Goal: Task Accomplishment & Management: Use online tool/utility

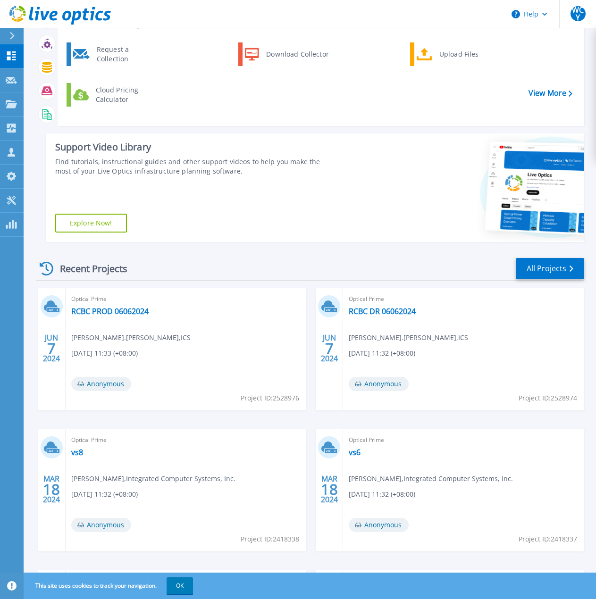
scroll to position [47, 0]
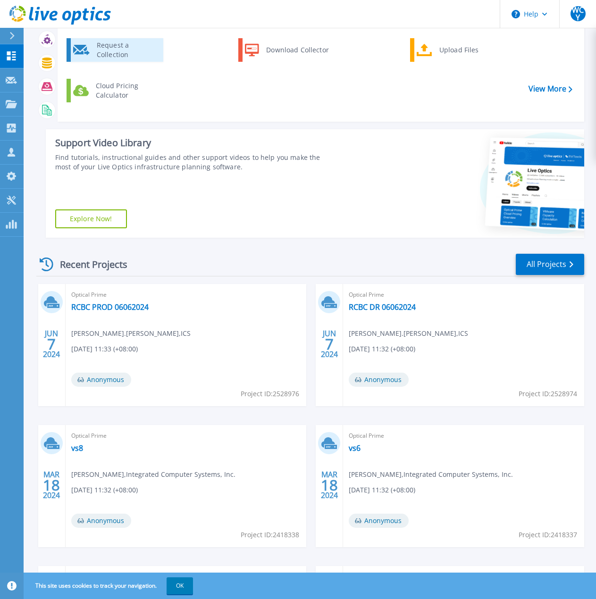
click at [125, 53] on div "Request a Collection" at bounding box center [126, 50] width 69 height 19
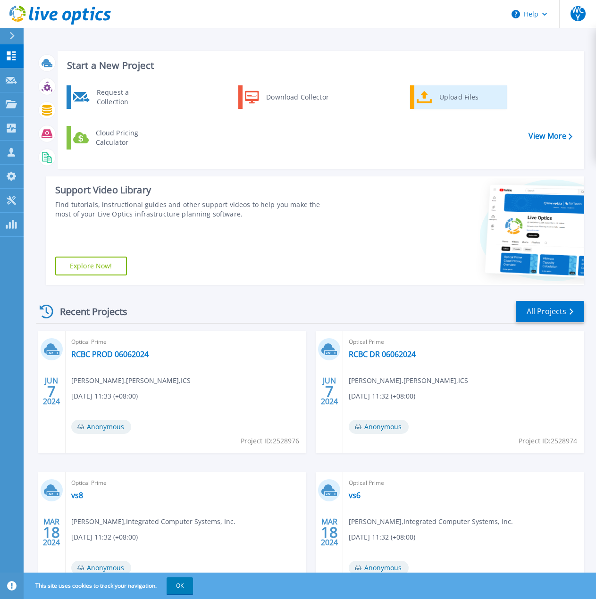
click at [459, 99] on div "Upload Files" at bounding box center [470, 97] width 70 height 19
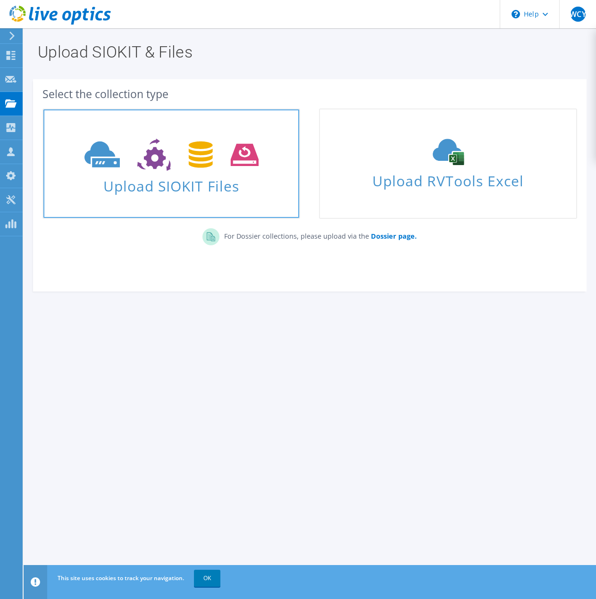
click at [253, 189] on span "Upload SIOKIT Files" at bounding box center [171, 183] width 256 height 20
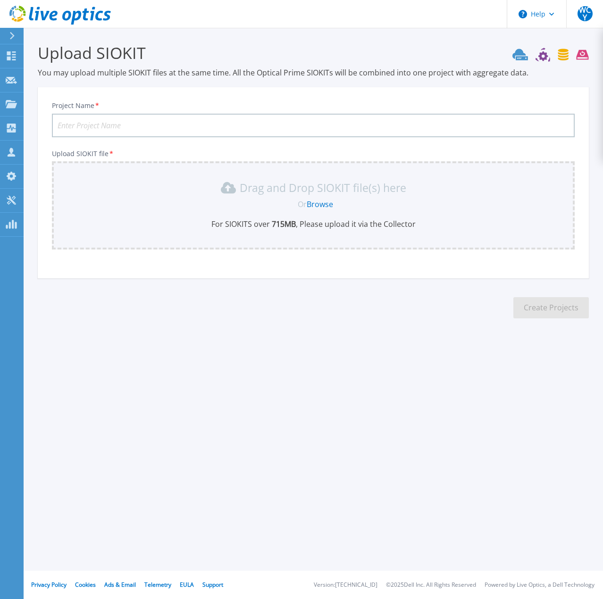
click at [379, 129] on input "Project Name *" at bounding box center [313, 126] width 523 height 24
type input "TDK - VSAN NODE REFRESH"
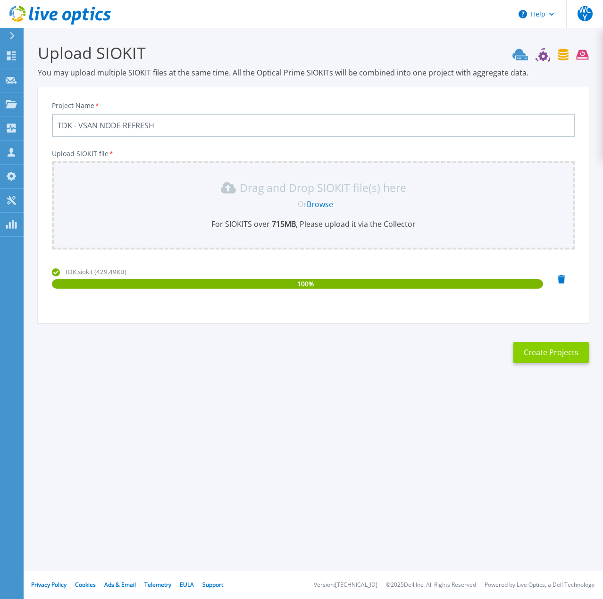
click at [549, 352] on button "Create Projects" at bounding box center [550, 352] width 75 height 21
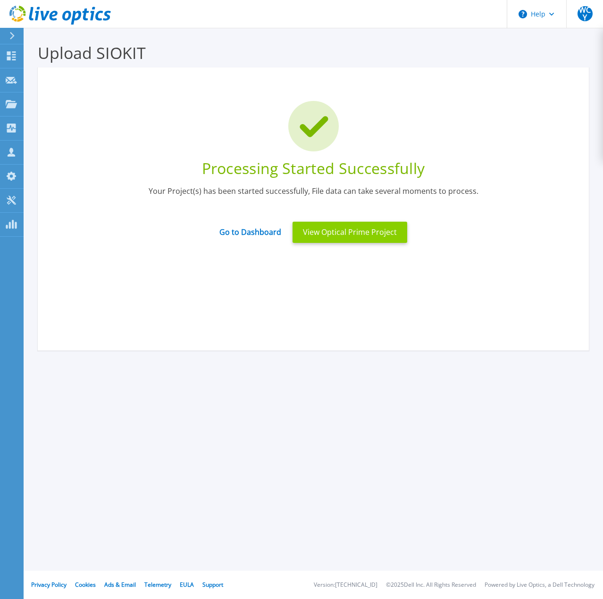
click at [314, 233] on button "View Optical Prime Project" at bounding box center [350, 232] width 115 height 21
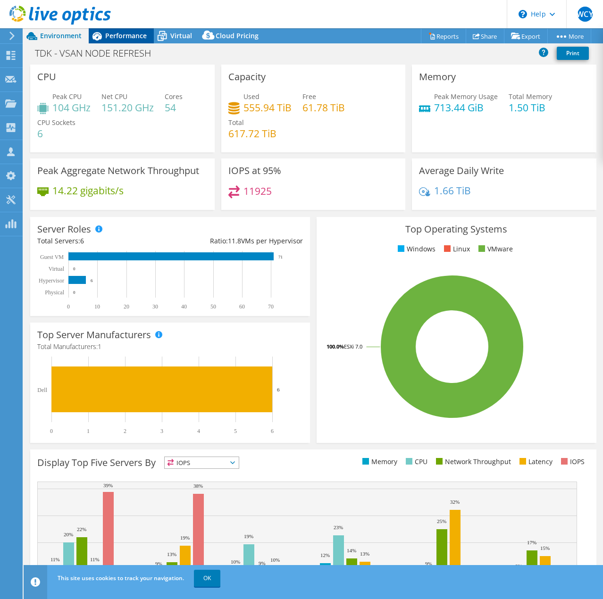
click at [132, 40] on div "Performance" at bounding box center [121, 35] width 65 height 15
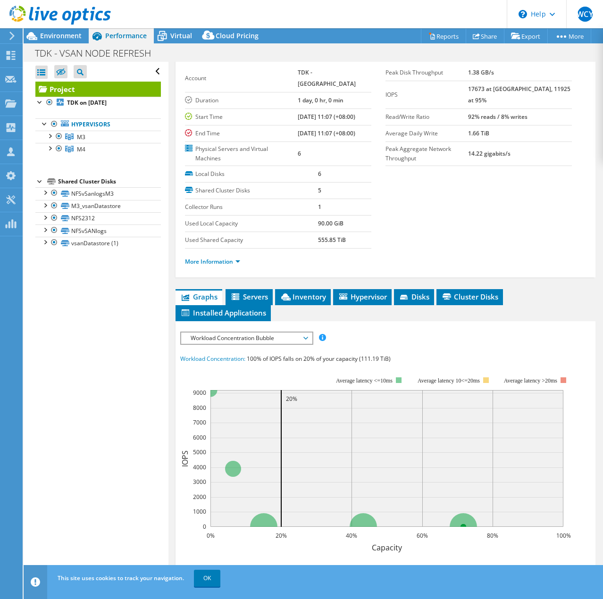
scroll to position [47, 0]
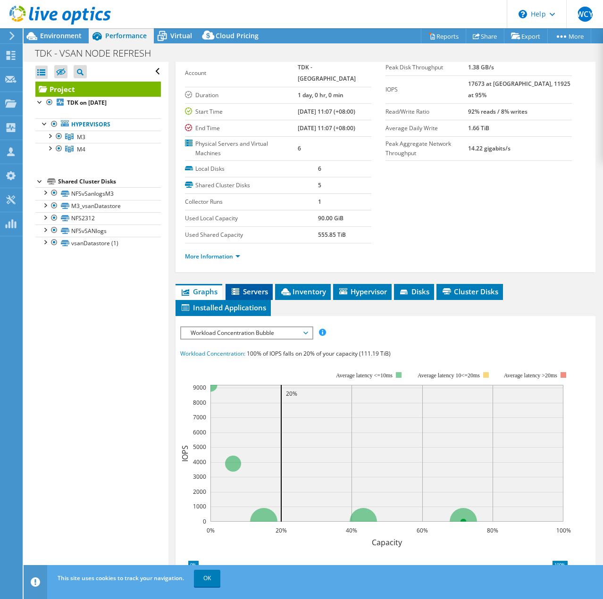
click at [244, 296] on span "Servers" at bounding box center [249, 291] width 38 height 9
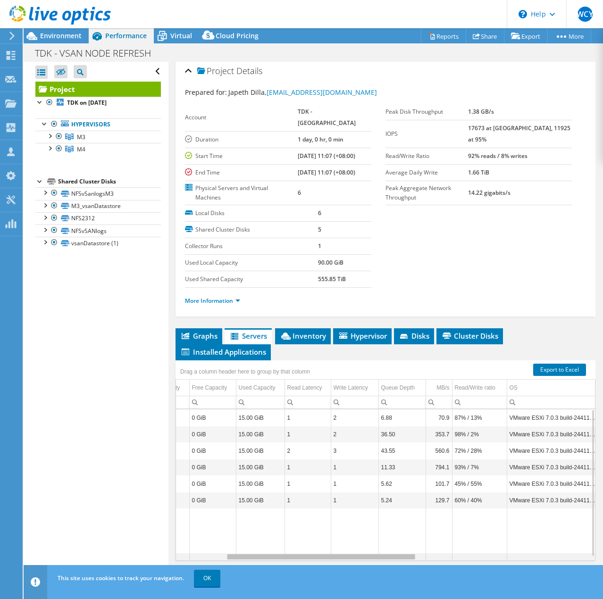
scroll to position [0, 0]
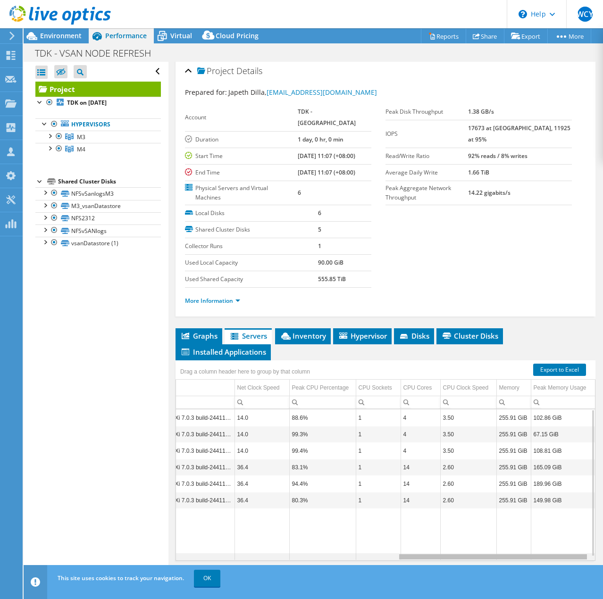
drag, startPoint x: 246, startPoint y: 559, endPoint x: 536, endPoint y: 538, distance: 290.9
click at [524, 544] on body "WCY Channel Partner William Christian Yu wyu@ics.com.ph Integrated Computer Sys…" at bounding box center [301, 299] width 603 height 599
click at [313, 336] on span "Inventory" at bounding box center [303, 335] width 46 height 9
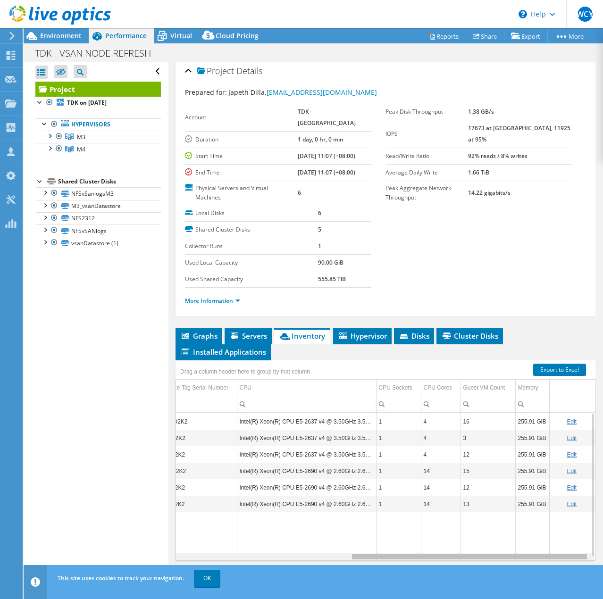
drag, startPoint x: 357, startPoint y: 559, endPoint x: 553, endPoint y: 538, distance: 197.3
click at [553, 538] on body "WCY Channel Partner William Christian Yu wyu@ics.com.ph Integrated Computer Sys…" at bounding box center [301, 299] width 603 height 599
click at [365, 334] on span "Hypervisor" at bounding box center [362, 335] width 49 height 9
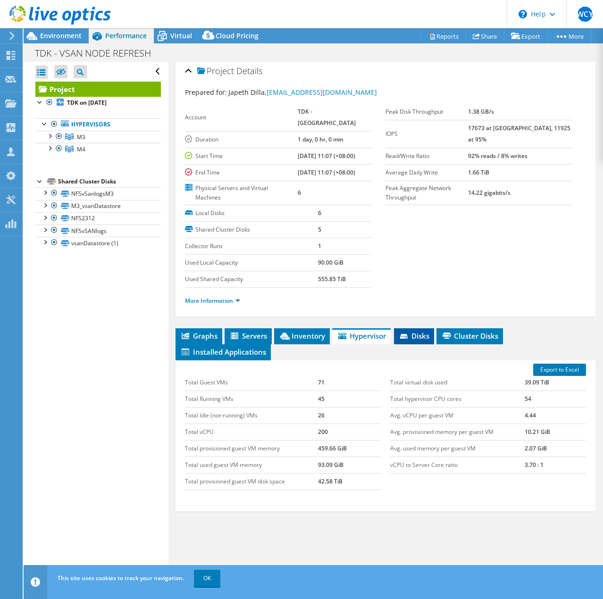
click at [426, 328] on li "Disks" at bounding box center [414, 336] width 40 height 16
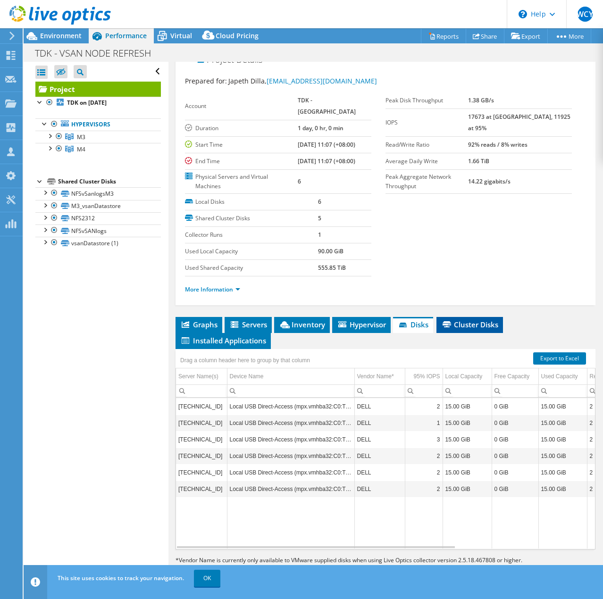
click at [471, 330] on li "Cluster Disks" at bounding box center [469, 325] width 67 height 16
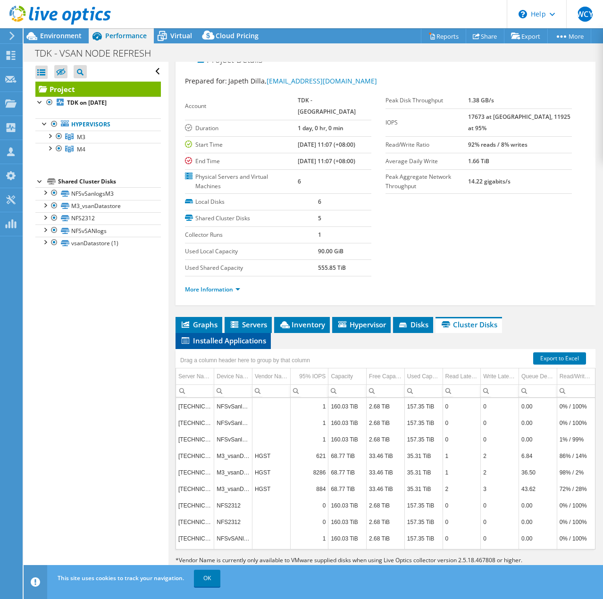
click at [228, 349] on li "Installed Applications" at bounding box center [223, 341] width 95 height 16
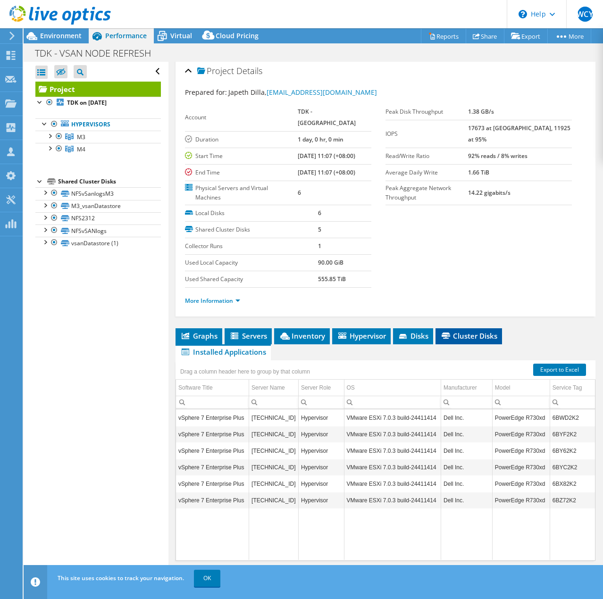
click at [468, 338] on span "Cluster Disks" at bounding box center [468, 335] width 57 height 9
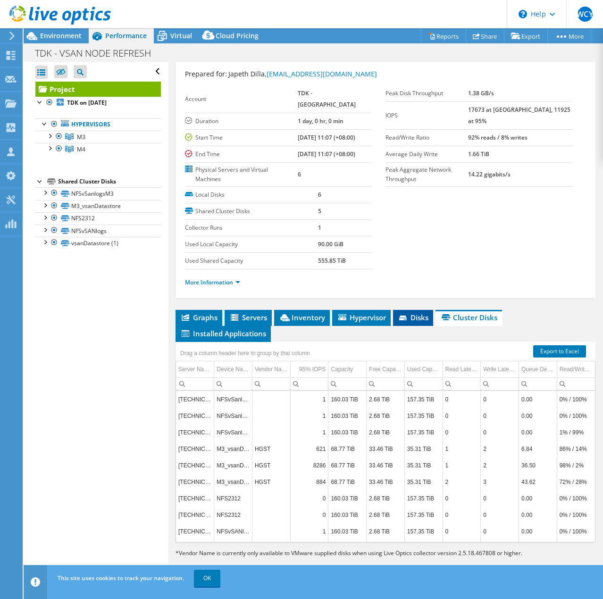
click at [408, 320] on icon at bounding box center [403, 319] width 9 height 6
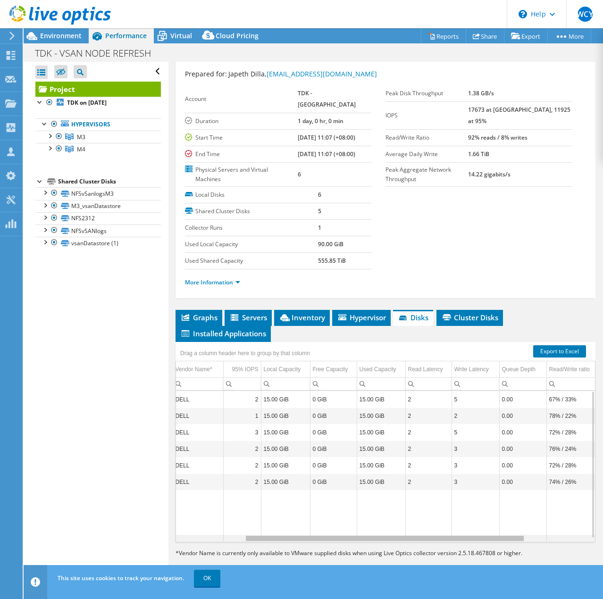
scroll to position [0, 194]
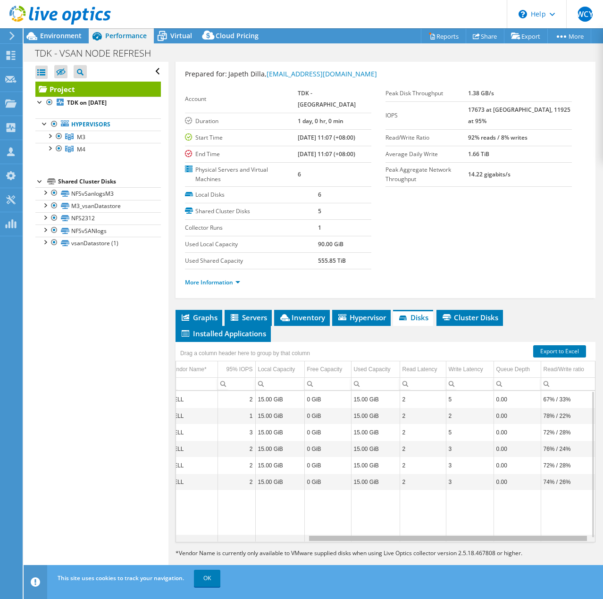
drag, startPoint x: 358, startPoint y: 539, endPoint x: 560, endPoint y: 513, distance: 203.6
click at [560, 514] on body "WCY Channel Partner William Christian Yu wyu@ics.com.ph Integrated Computer Sys…" at bounding box center [301, 299] width 603 height 599
click at [233, 286] on link "More Information" at bounding box center [212, 282] width 55 height 8
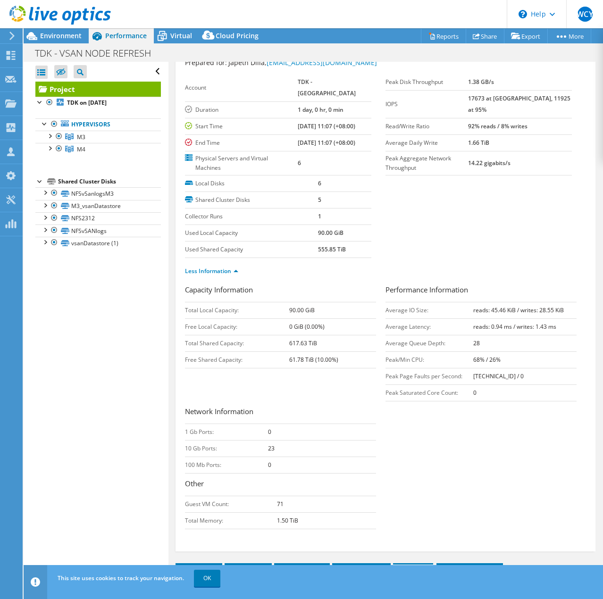
click at [532, 257] on section "Prepared for: Japeth Dilla, Japeth.Dilla@tdk.com Account TDK - Laguna Duration …" at bounding box center [385, 171] width 401 height 227
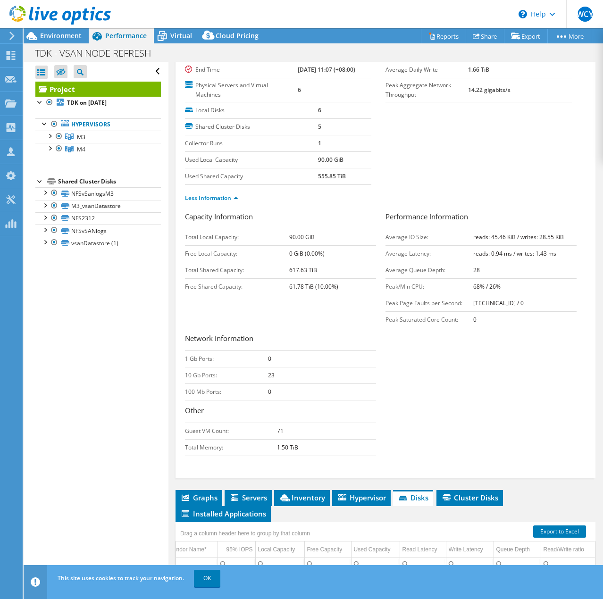
scroll to position [174, 0]
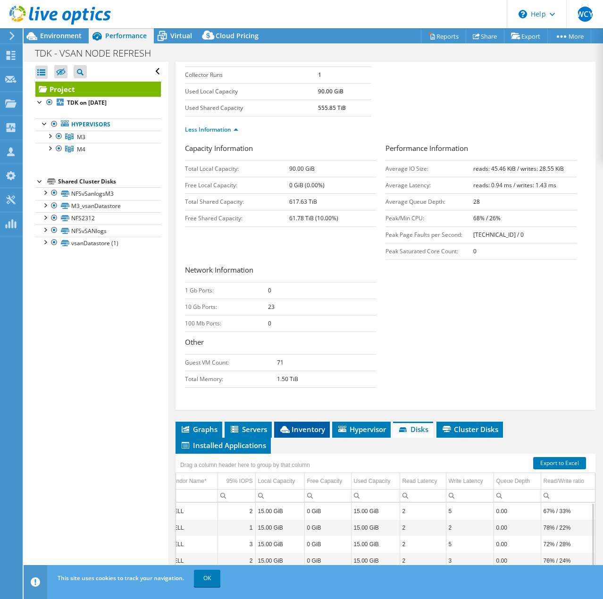
click at [287, 433] on icon at bounding box center [284, 429] width 9 height 7
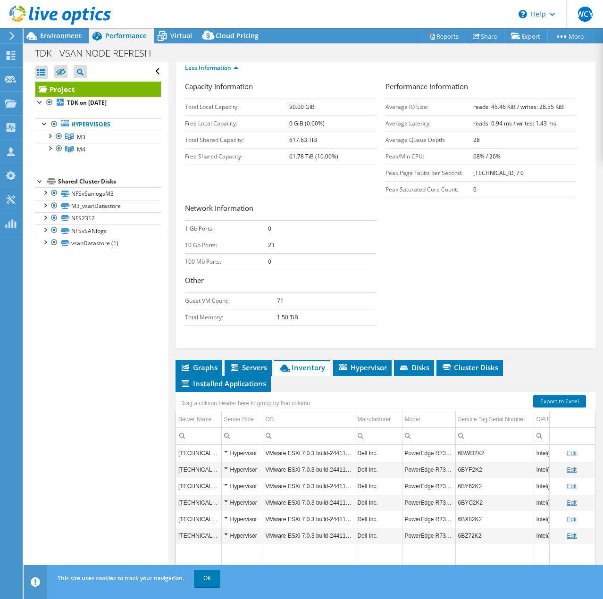
scroll to position [279, 0]
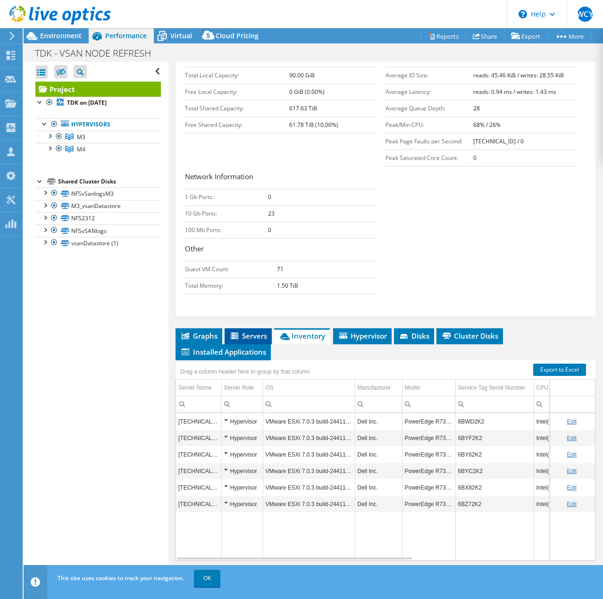
click at [247, 341] on li "Servers" at bounding box center [248, 336] width 47 height 16
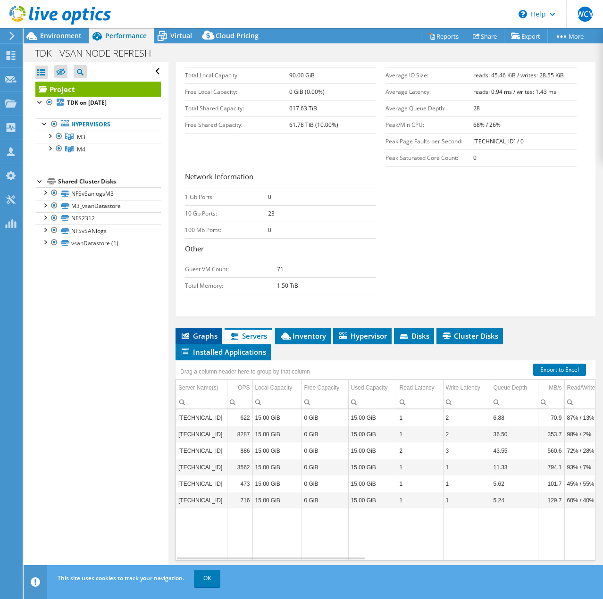
click at [206, 334] on span "Graphs" at bounding box center [198, 335] width 37 height 9
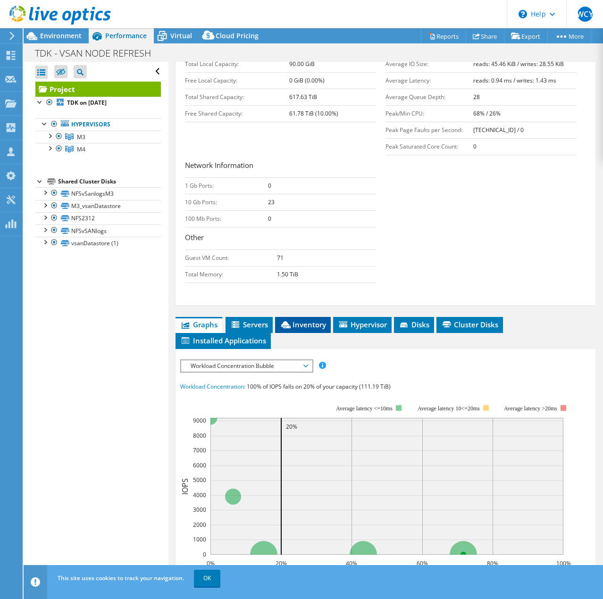
click at [320, 329] on span "Inventory" at bounding box center [303, 324] width 46 height 9
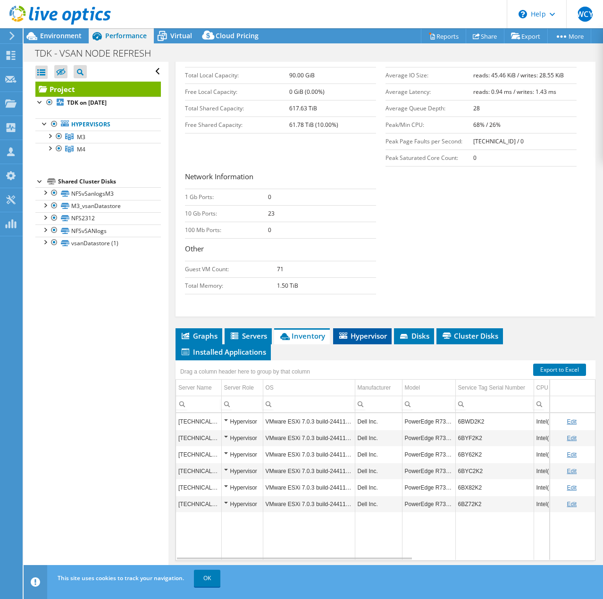
click at [362, 339] on span "Hypervisor" at bounding box center [362, 335] width 49 height 9
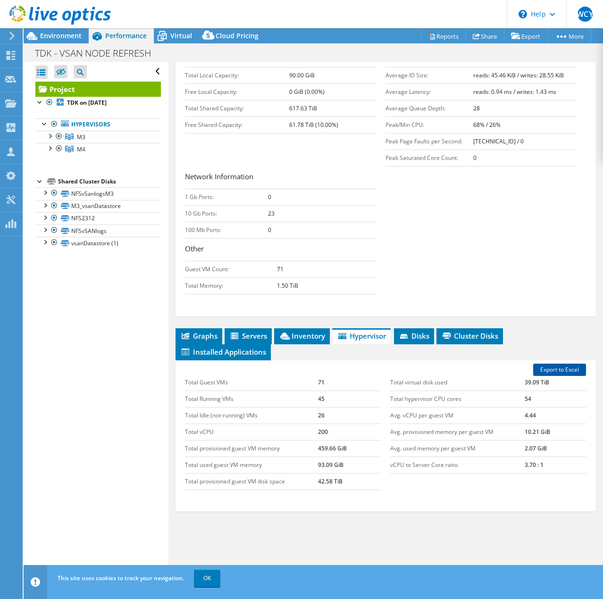
click at [571, 370] on link "Export to Excel" at bounding box center [559, 370] width 53 height 12
click at [308, 333] on span "Inventory" at bounding box center [302, 335] width 46 height 9
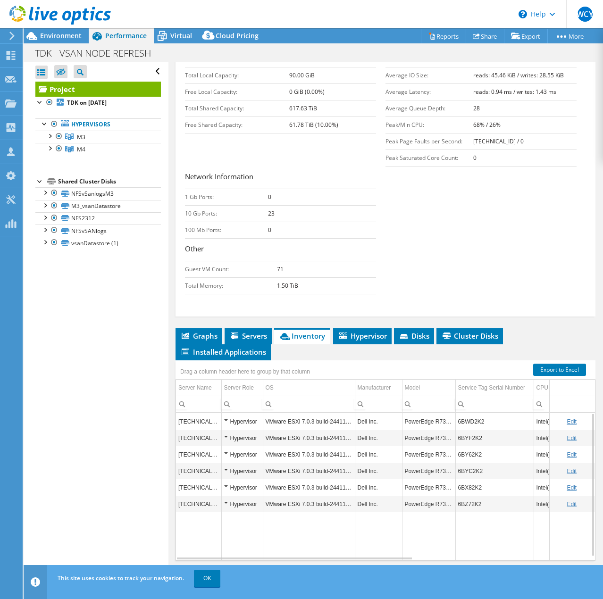
click at [226, 421] on div "Hypervisor" at bounding box center [242, 421] width 36 height 11
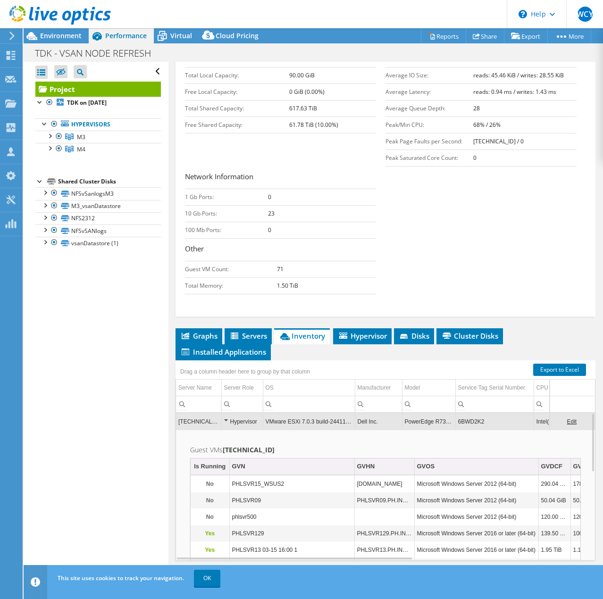
click at [226, 421] on div "Hypervisor" at bounding box center [242, 421] width 36 height 11
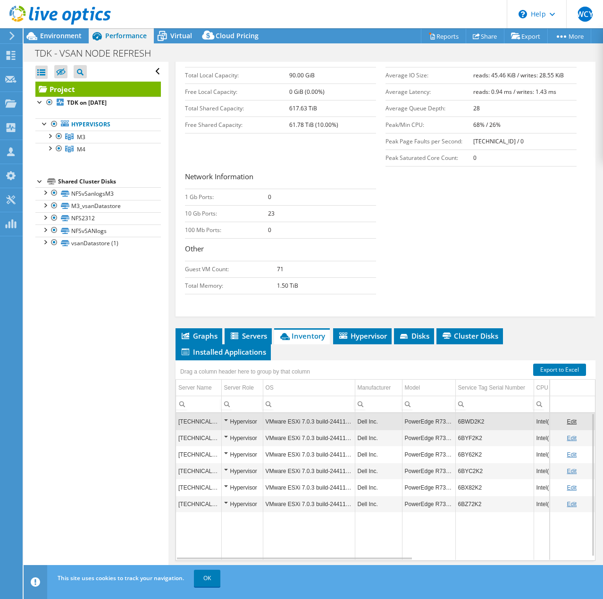
click at [226, 421] on div "Hypervisor" at bounding box center [242, 421] width 36 height 11
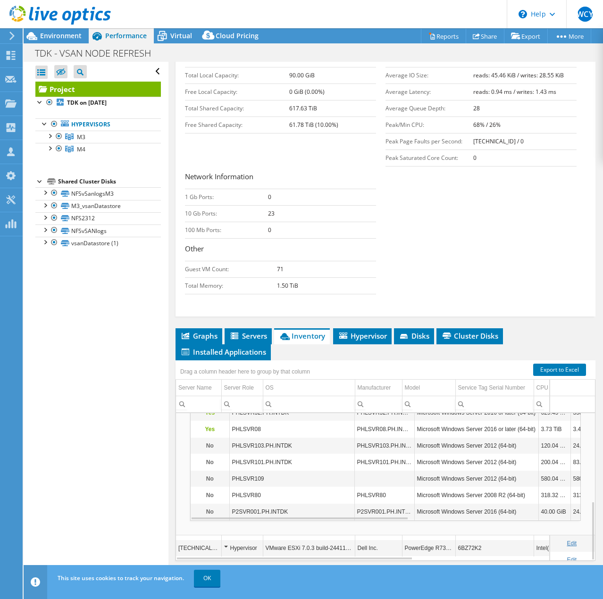
scroll to position [220, 0]
click at [555, 368] on link "Export to Excel" at bounding box center [559, 370] width 53 height 12
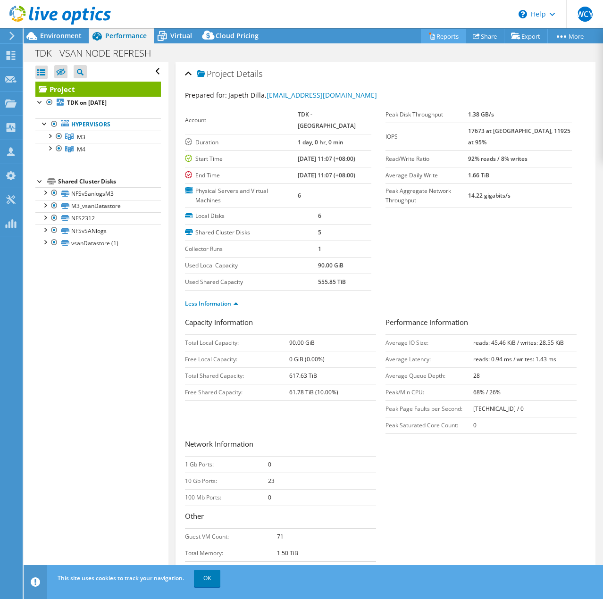
click at [428, 35] on icon at bounding box center [431, 36] width 7 height 7
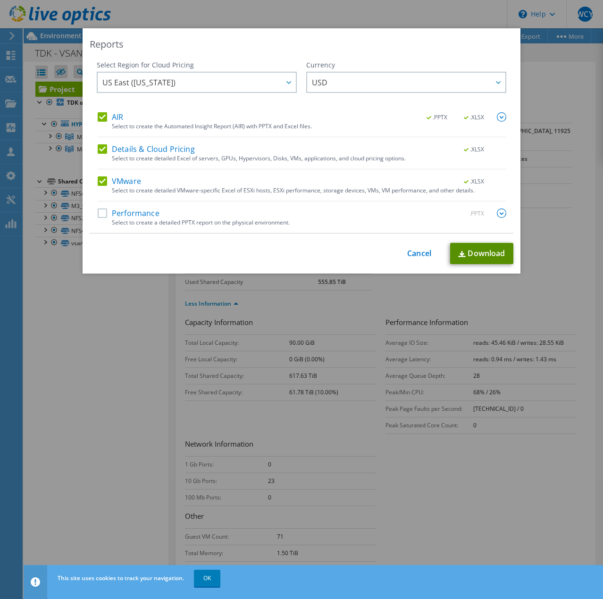
click at [452, 257] on link "Download" at bounding box center [481, 253] width 63 height 21
click at [417, 250] on link "Cancel" at bounding box center [419, 253] width 24 height 9
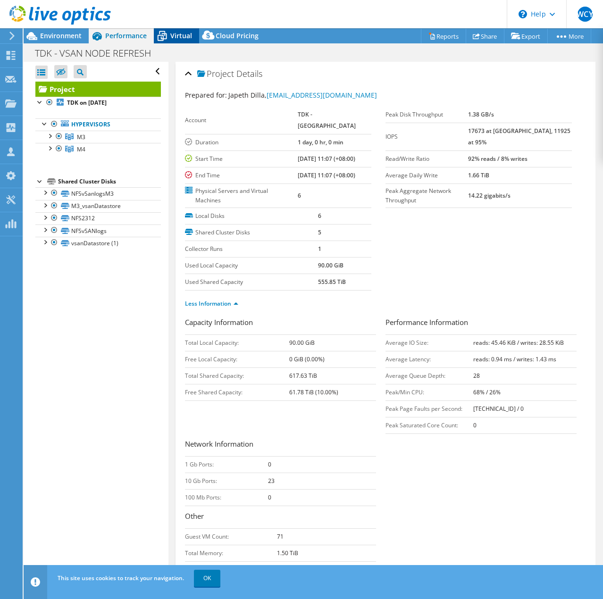
click at [182, 36] on span "Virtual" at bounding box center [181, 35] width 22 height 9
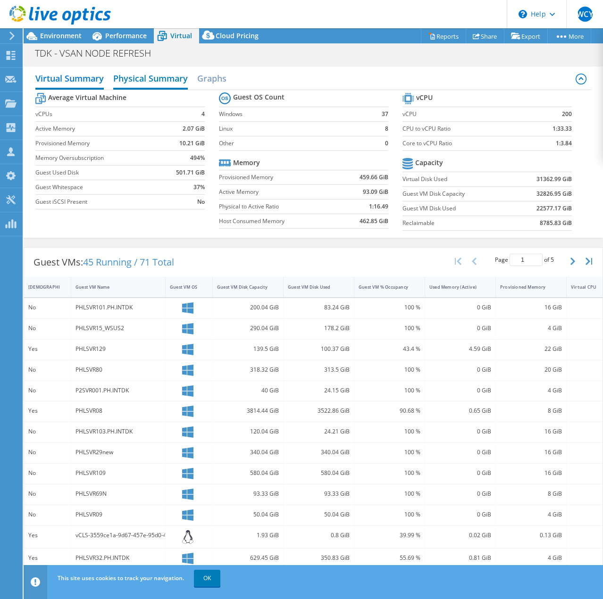
click at [167, 77] on h2 "Physical Summary" at bounding box center [150, 79] width 75 height 21
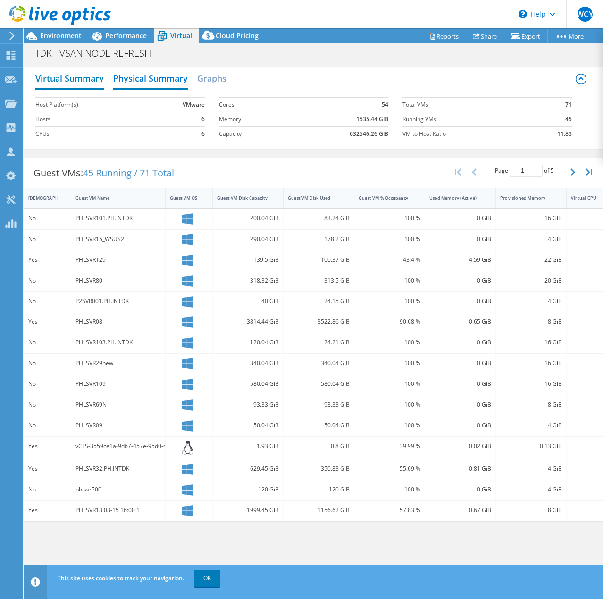
click at [79, 83] on h2 "Virtual Summary" at bounding box center [69, 79] width 68 height 21
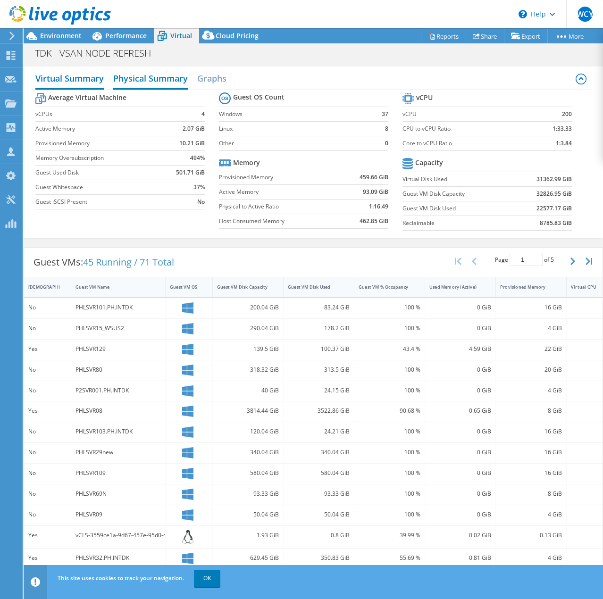
click at [117, 76] on h2 "Physical Summary" at bounding box center [150, 79] width 75 height 21
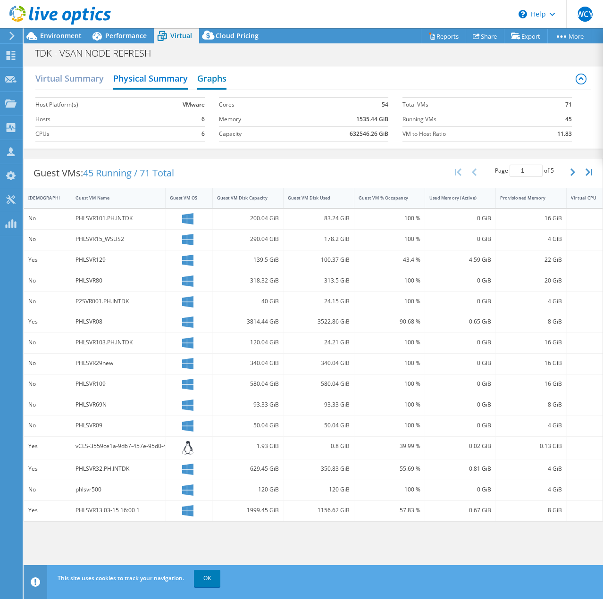
click at [222, 75] on h2 "Graphs" at bounding box center [211, 79] width 29 height 21
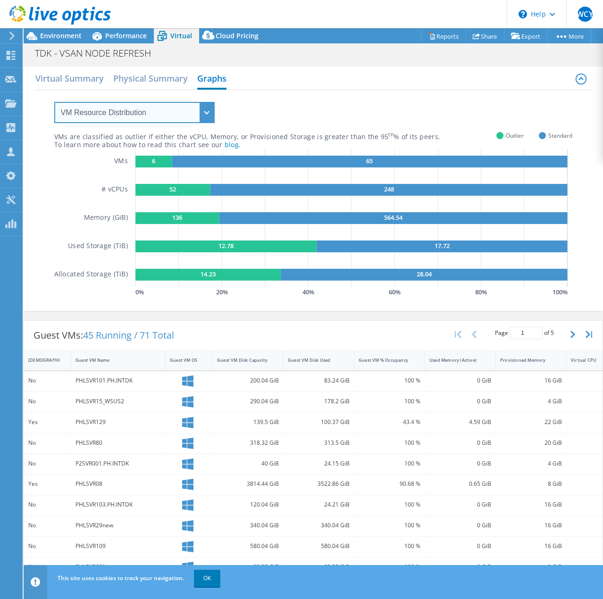
click at [203, 111] on select "VM Resource Distribution Provisioning Contrast Over Provisioning" at bounding box center [134, 112] width 160 height 21
click at [54, 102] on select "VM Resource Distribution Provisioning Contrast Over Provisioning" at bounding box center [134, 112] width 160 height 21
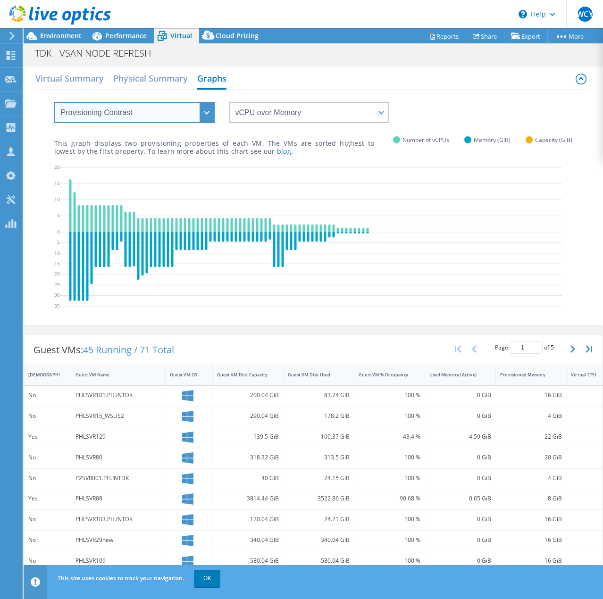
click at [201, 113] on select "VM Resource Distribution Provisioning Contrast Over Provisioning" at bounding box center [134, 112] width 160 height 21
click at [54, 102] on select "VM Resource Distribution Provisioning Contrast Over Provisioning" at bounding box center [134, 112] width 160 height 21
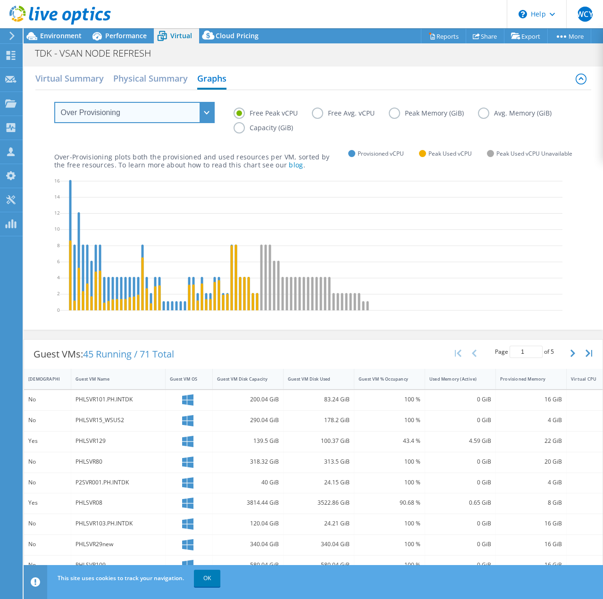
click at [204, 117] on select "VM Resource Distribution Provisioning Contrast Over Provisioning" at bounding box center [134, 112] width 160 height 21
select select "VM Resource Distribution"
click at [54, 102] on select "VM Resource Distribution Provisioning Contrast Over Provisioning" at bounding box center [134, 112] width 160 height 21
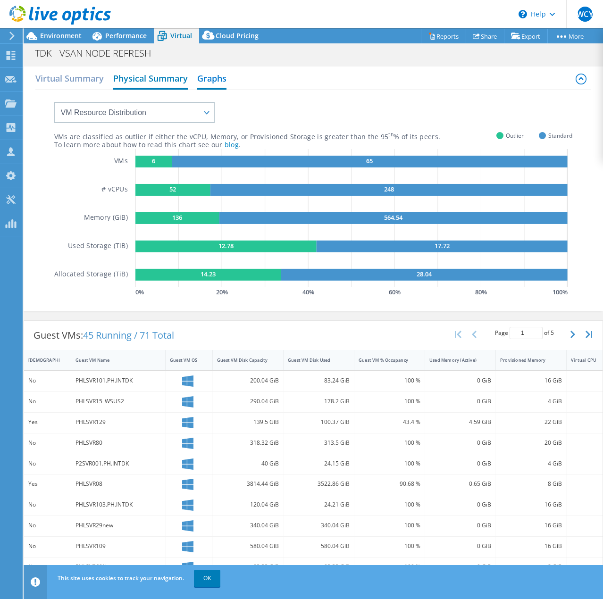
click at [142, 84] on h2 "Physical Summary" at bounding box center [150, 79] width 75 height 21
